Goal: Task Accomplishment & Management: Complete application form

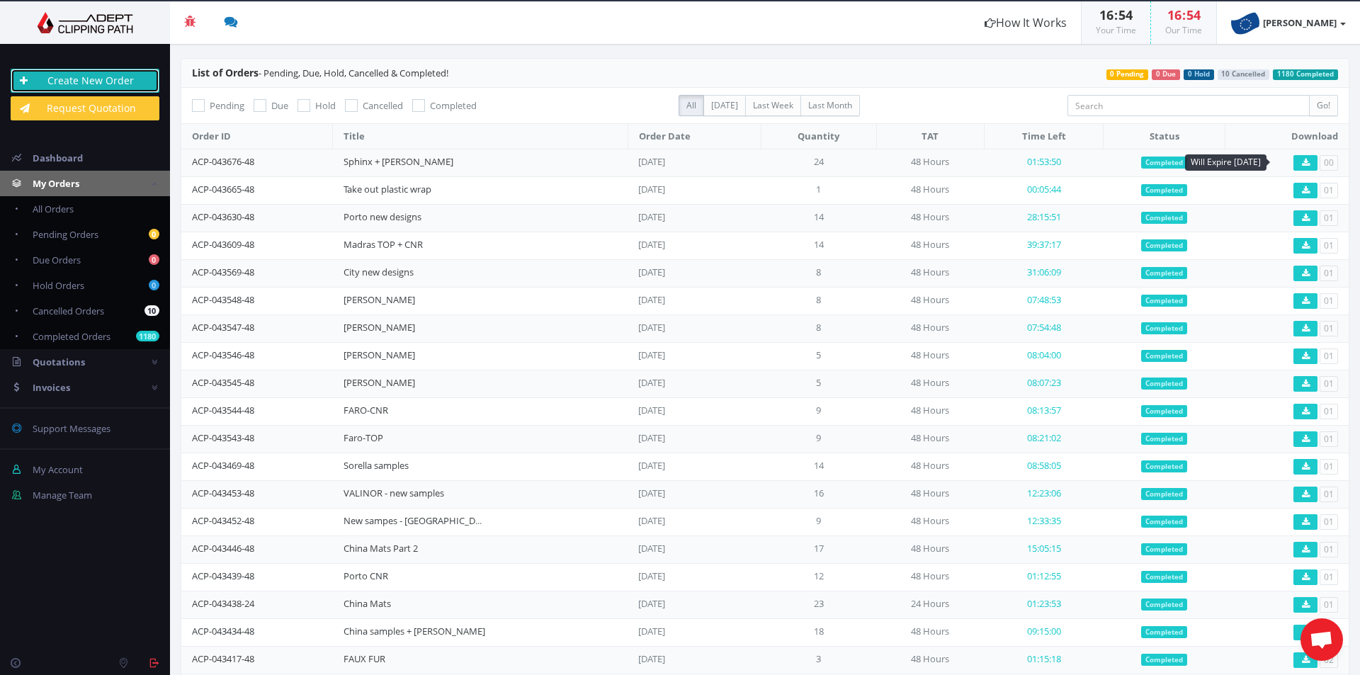
click at [118, 80] on link "Create New Order" at bounding box center [85, 81] width 149 height 24
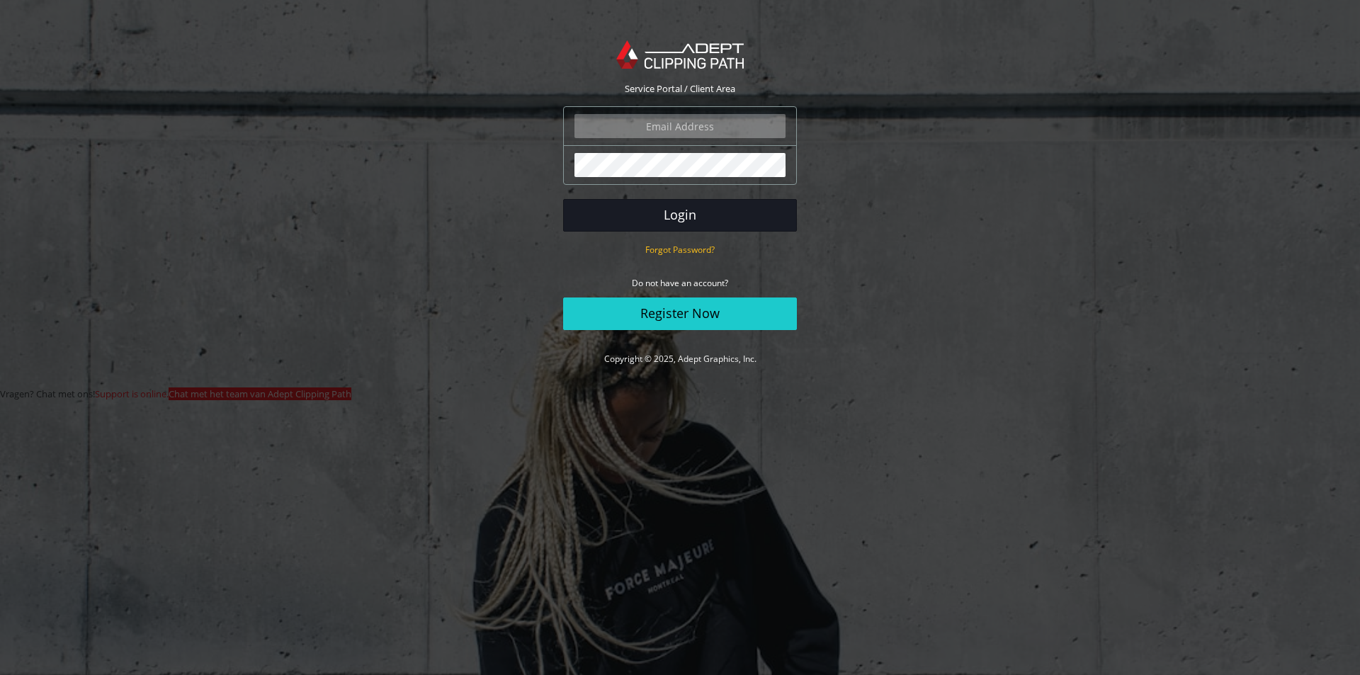
type input "angelo@eurotapis.be"
click at [703, 223] on button "Login" at bounding box center [680, 215] width 234 height 33
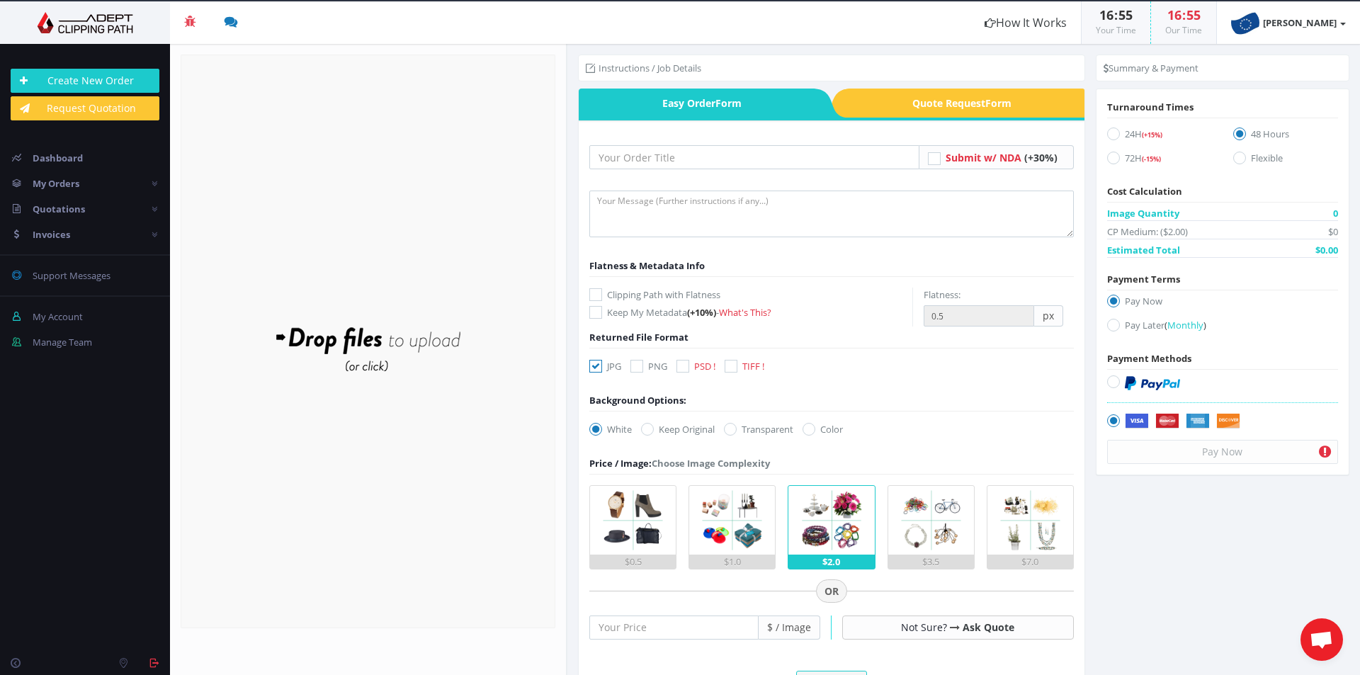
drag, startPoint x: 911, startPoint y: 18, endPoint x: 940, endPoint y: 72, distance: 60.8
click at [941, 72] on section "Beta Credit US $124.50 Add Funds Withdraw Funds What's This? How It Works 16 : …" at bounding box center [680, 337] width 1360 height 675
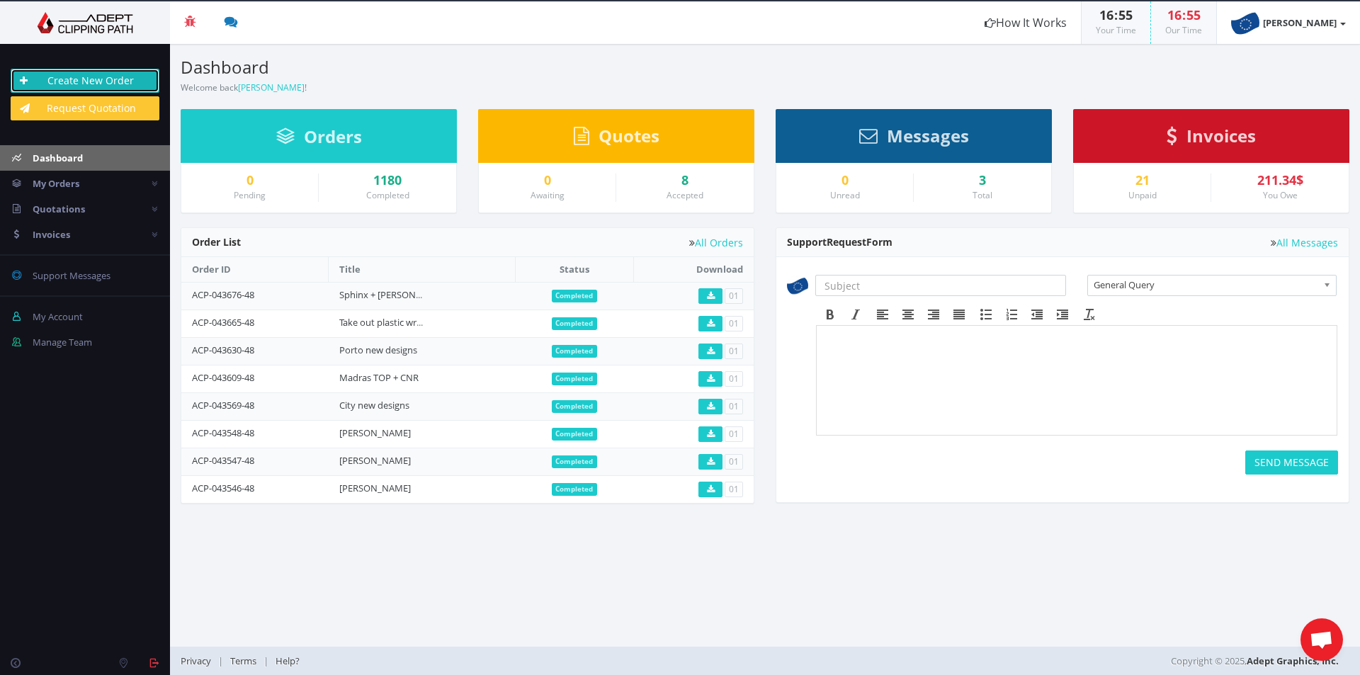
drag, startPoint x: 99, startPoint y: 78, endPoint x: 98, endPoint y: 87, distance: 9.2
click at [99, 78] on link "Create New Order" at bounding box center [85, 81] width 149 height 24
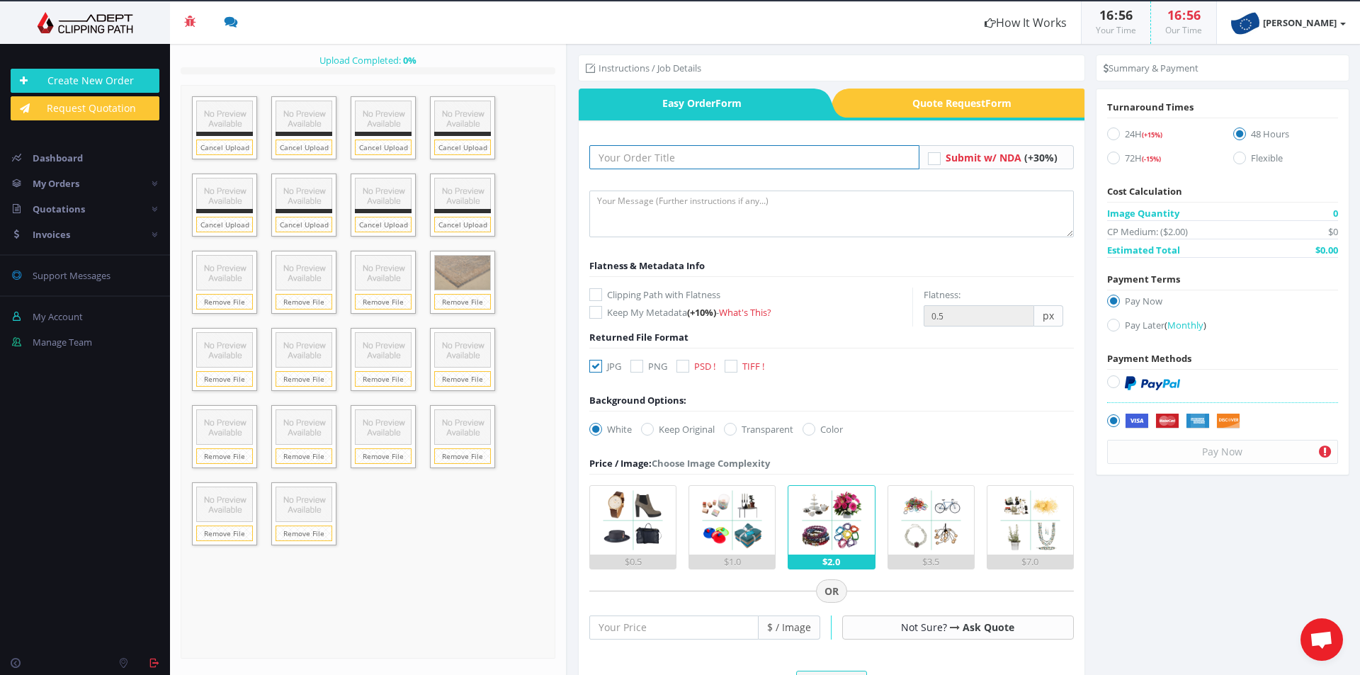
click at [670, 159] on input "text" at bounding box center [754, 157] width 330 height 24
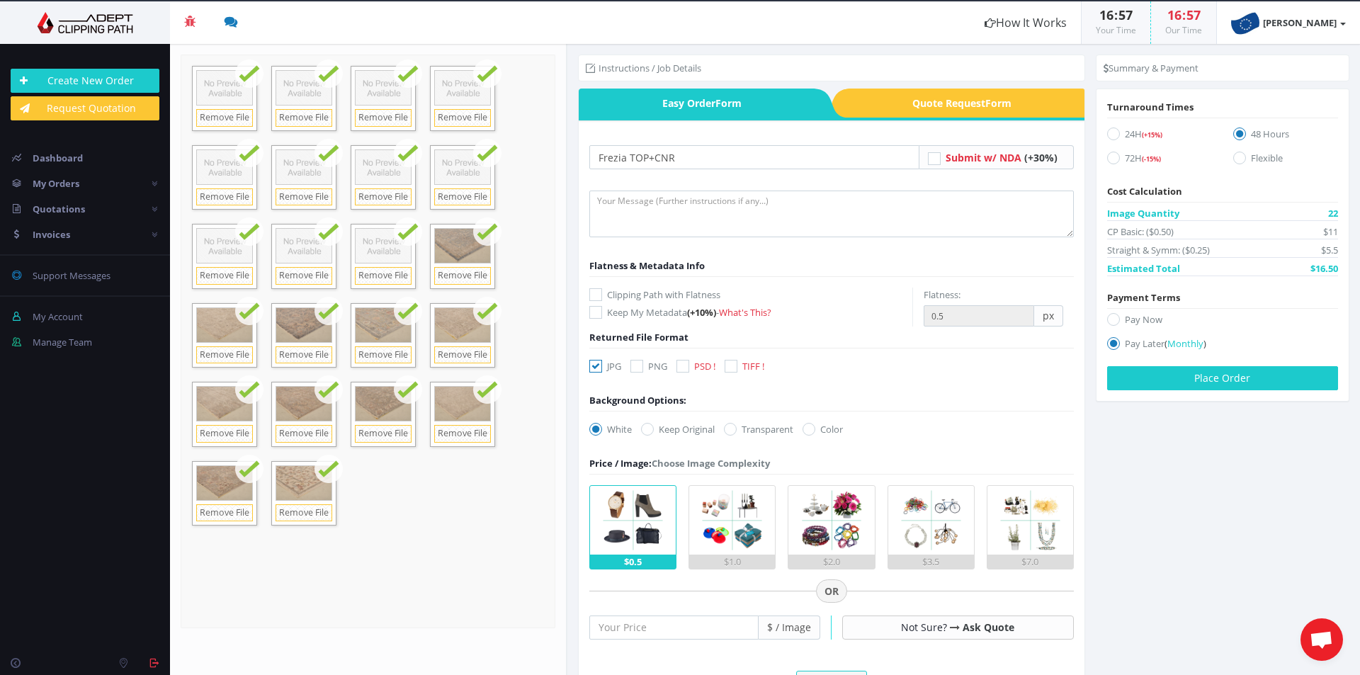
scroll to position [554, 0]
